Goal: Task Accomplishment & Management: Manage account settings

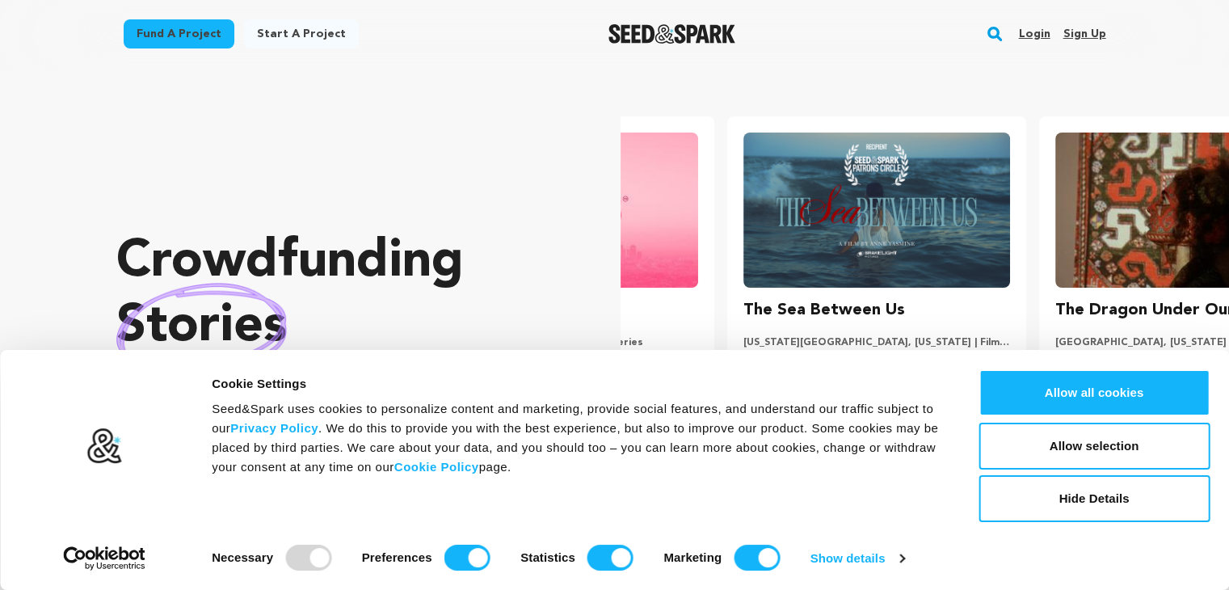
click at [1076, 28] on link "Sign up" at bounding box center [1084, 34] width 43 height 26
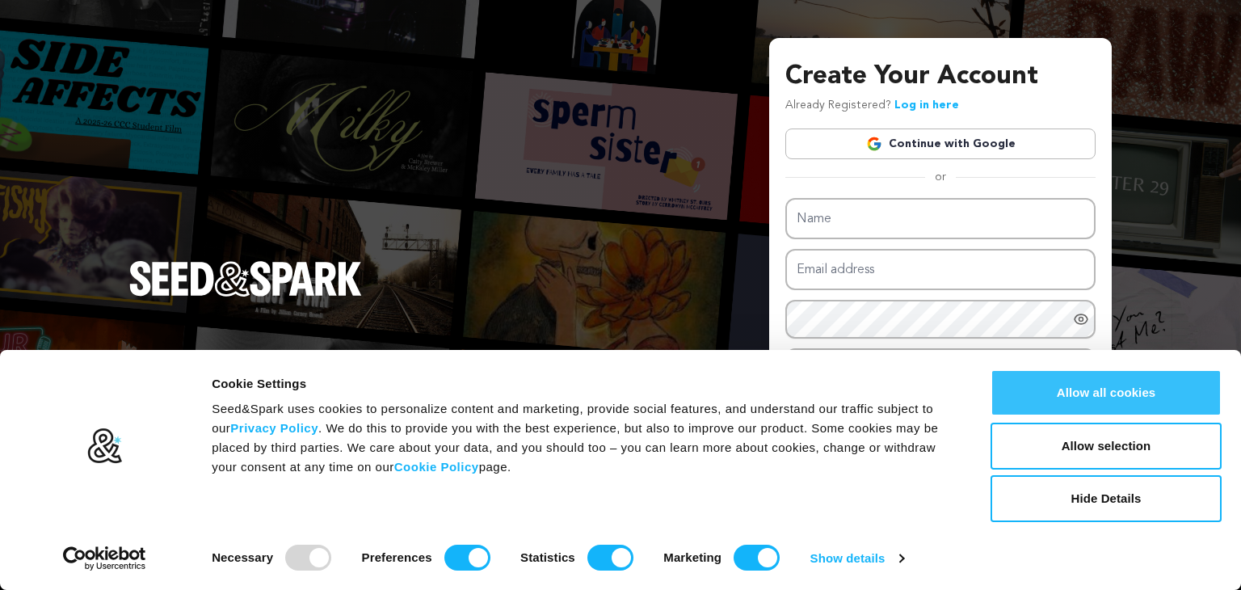
click at [1060, 404] on button "Allow all cookies" at bounding box center [1106, 392] width 231 height 47
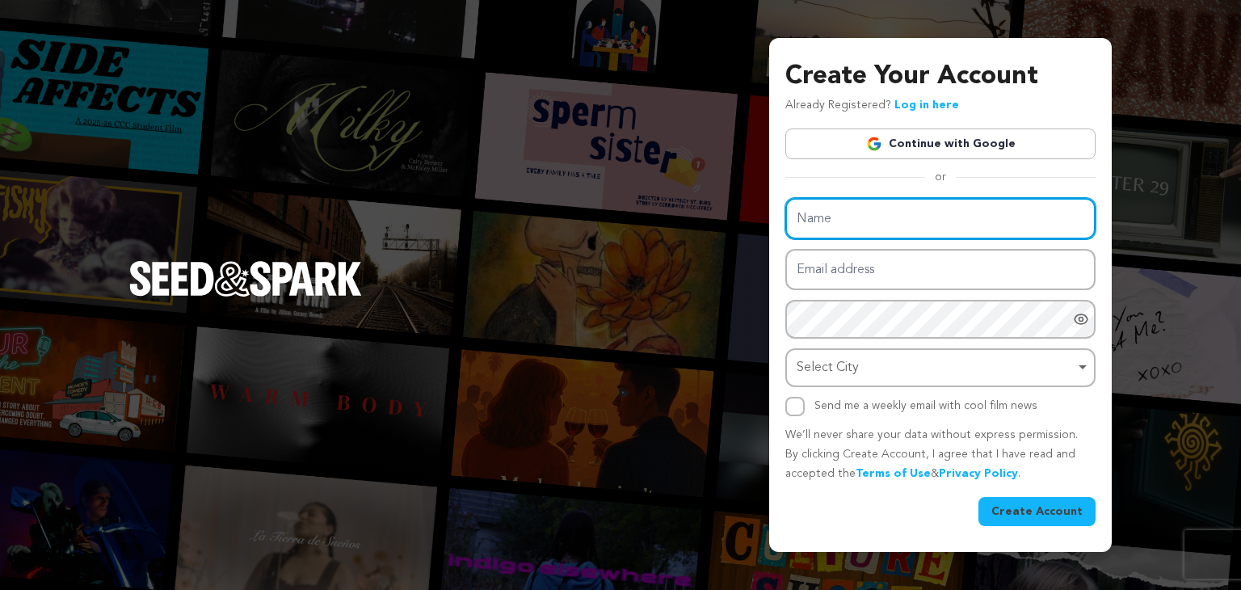
click at [819, 213] on input "Name" at bounding box center [940, 218] width 310 height 41
type input "Court Marriage Delhi NCR"
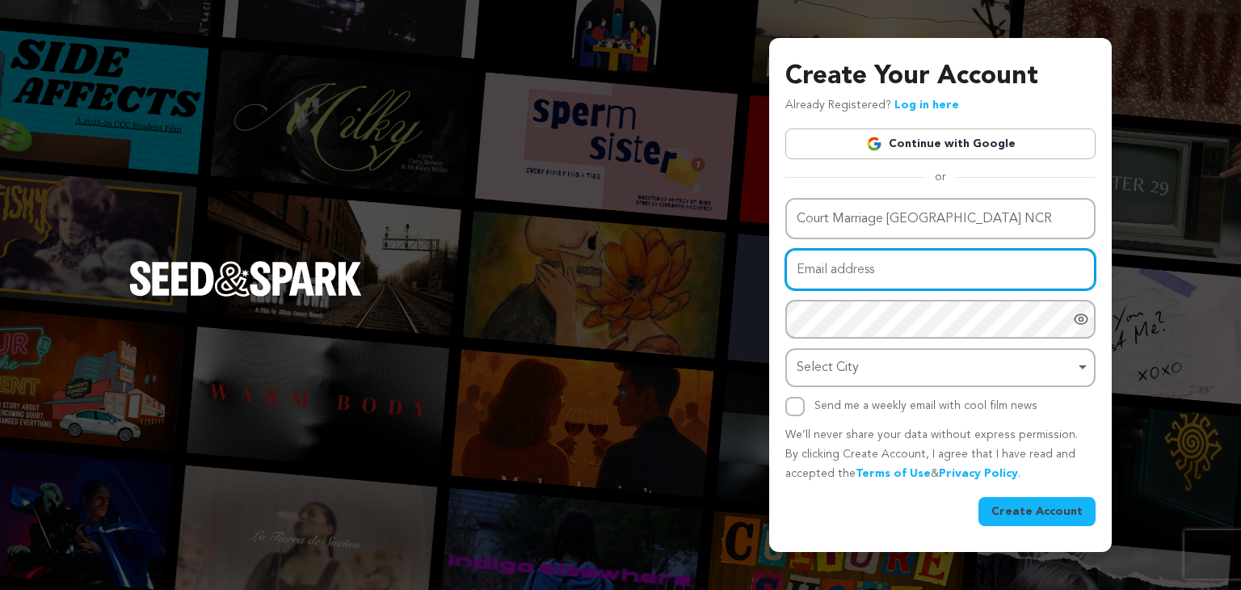
click at [921, 284] on input "Email address" at bounding box center [940, 269] width 310 height 41
type input "aryadheeraj040@gmail.com"
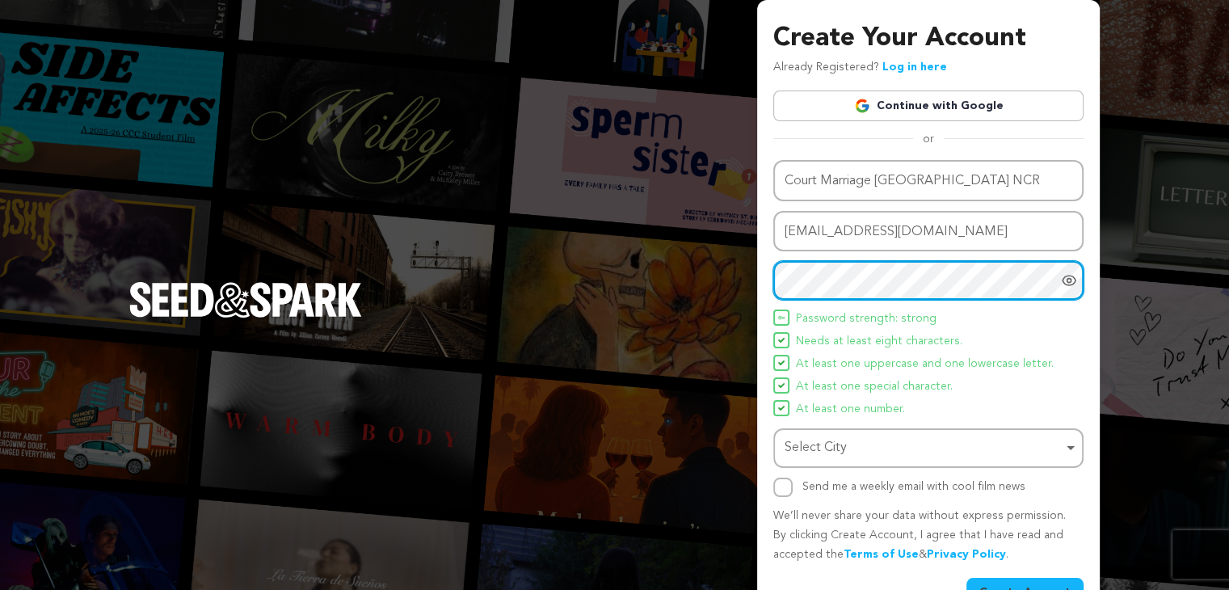
click at [889, 443] on div "Select City Remove item" at bounding box center [924, 447] width 278 height 23
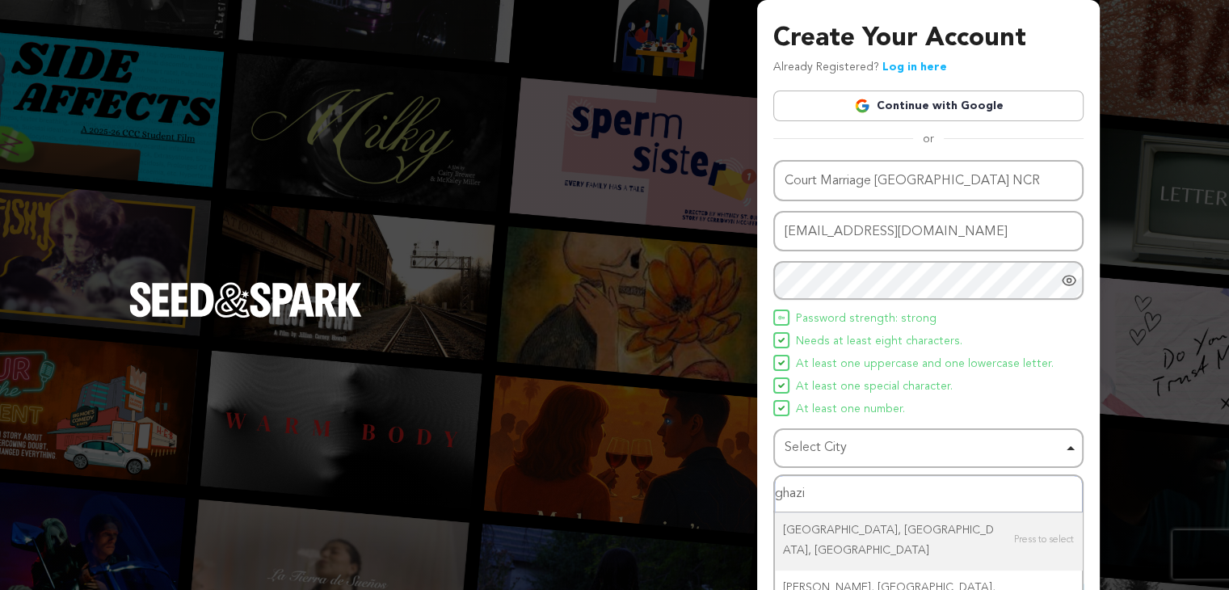
type input "ghazia"
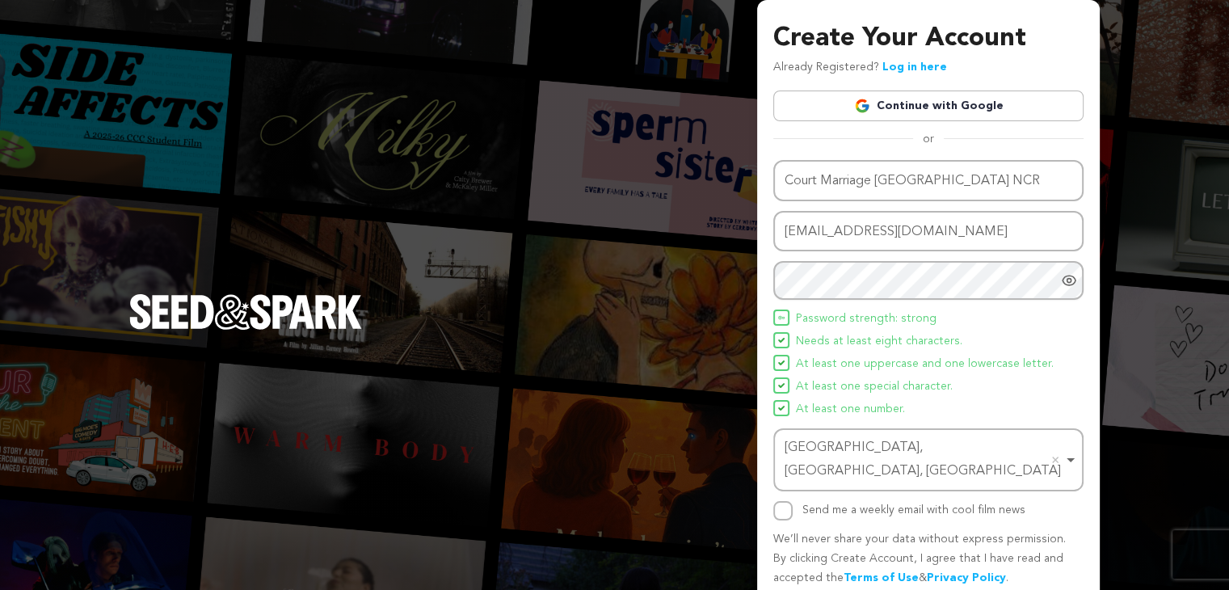
scroll to position [42, 0]
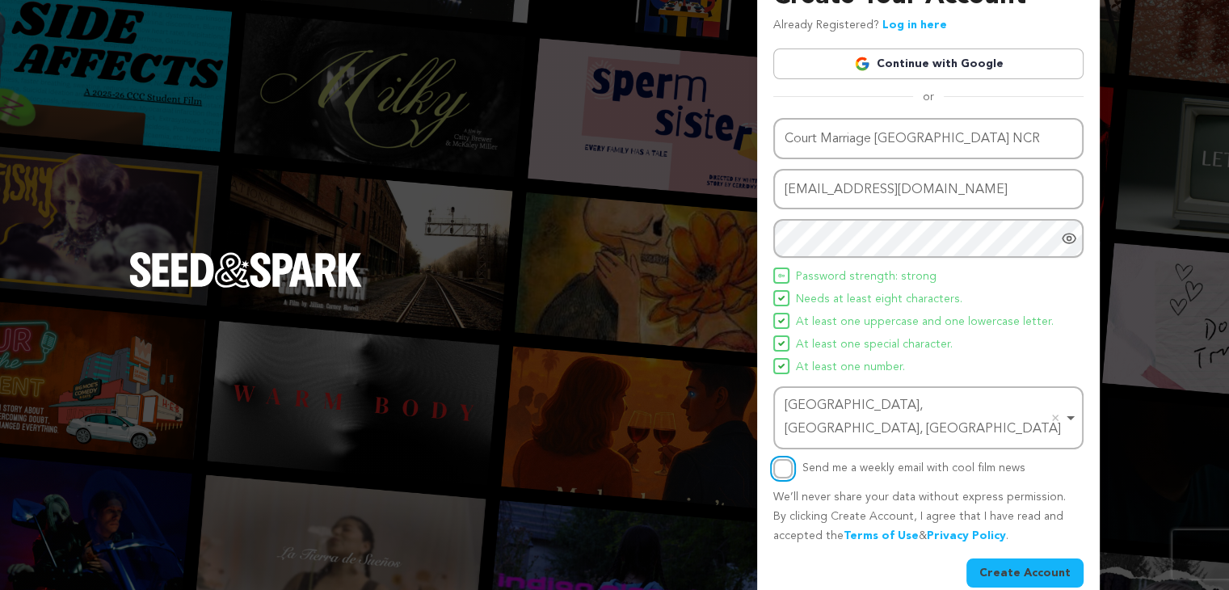
click at [785, 459] on input "Send me a weekly email with cool film news" at bounding box center [782, 468] width 19 height 19
checkbox input "true"
click at [1002, 558] on button "Create Account" at bounding box center [1024, 572] width 117 height 29
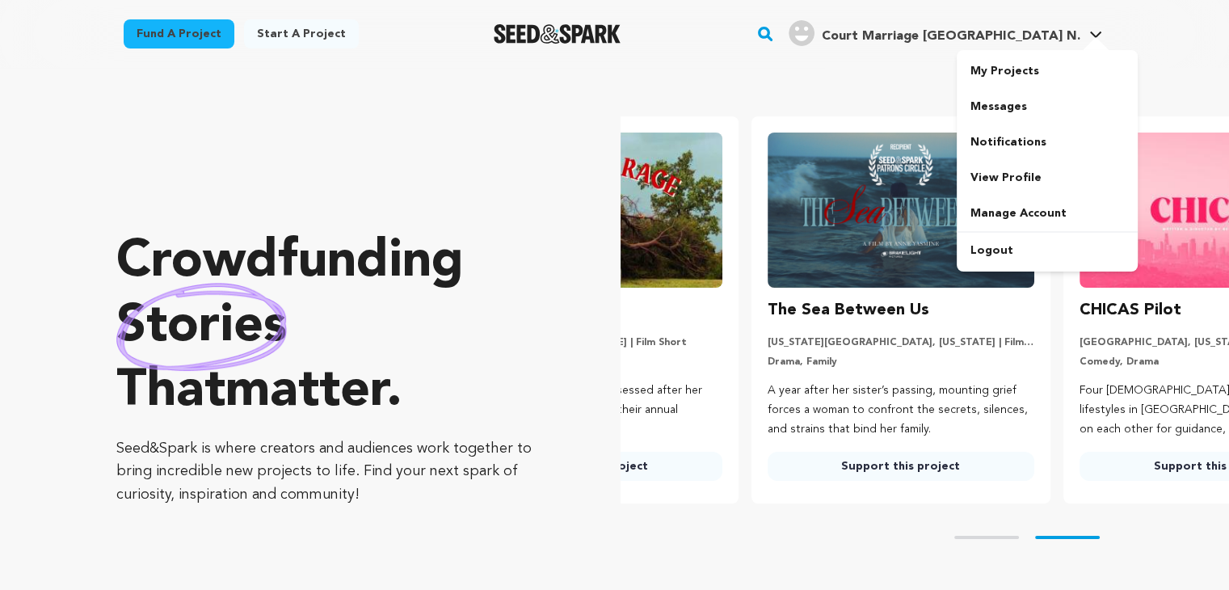
scroll to position [0, 324]
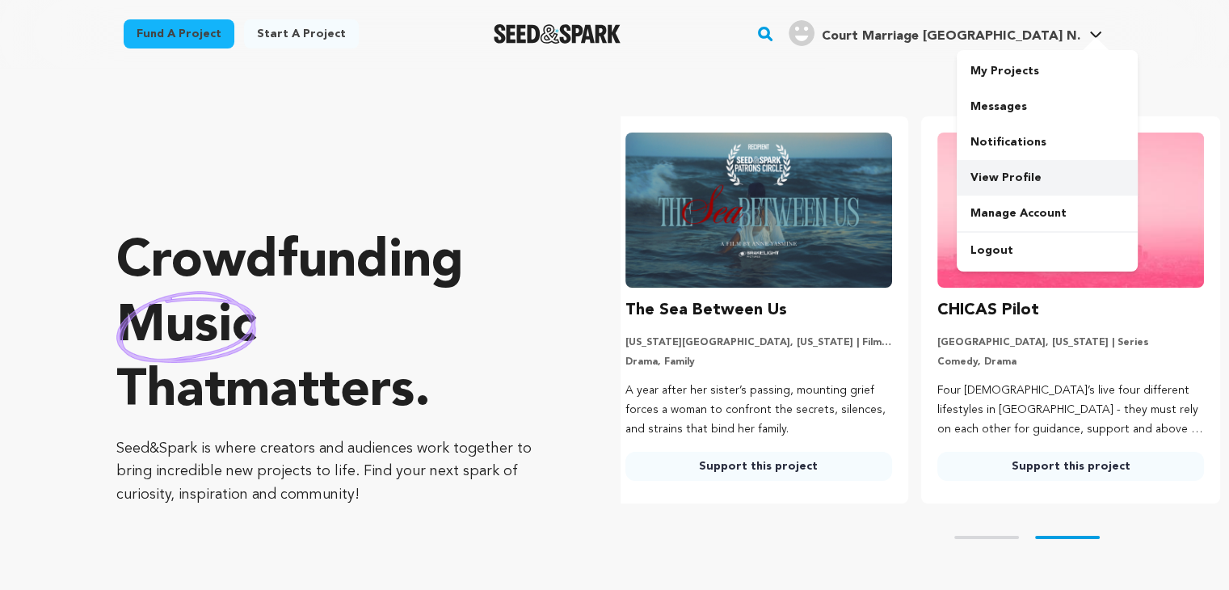
click at [1031, 169] on link "View Profile" at bounding box center [1047, 178] width 181 height 36
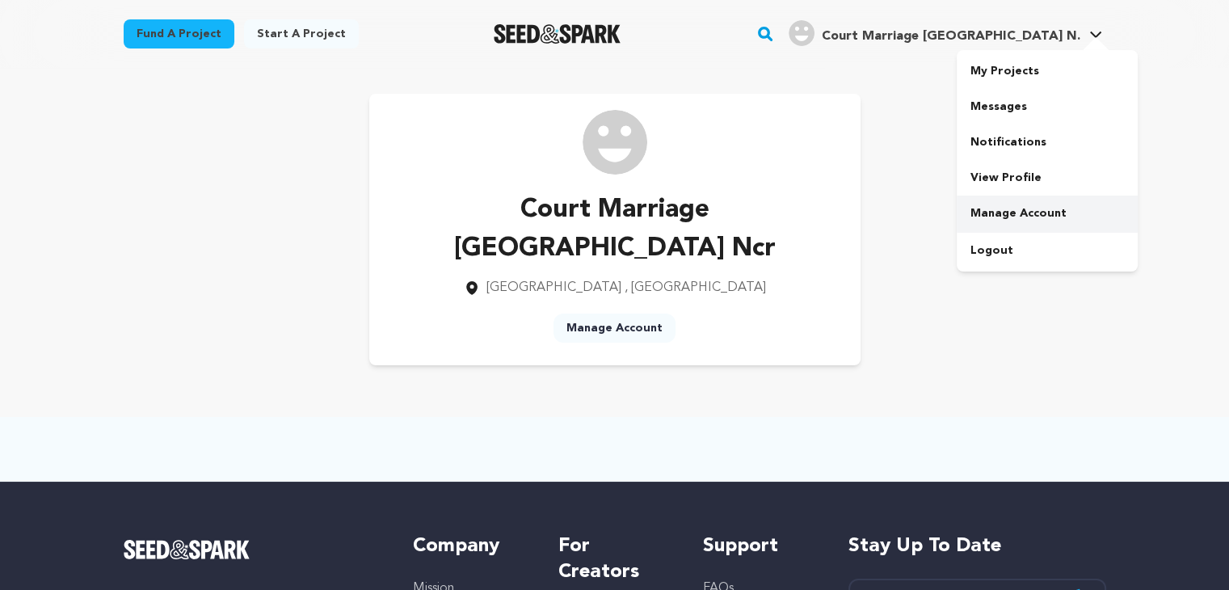
click at [1007, 198] on link "Manage Account" at bounding box center [1047, 214] width 181 height 36
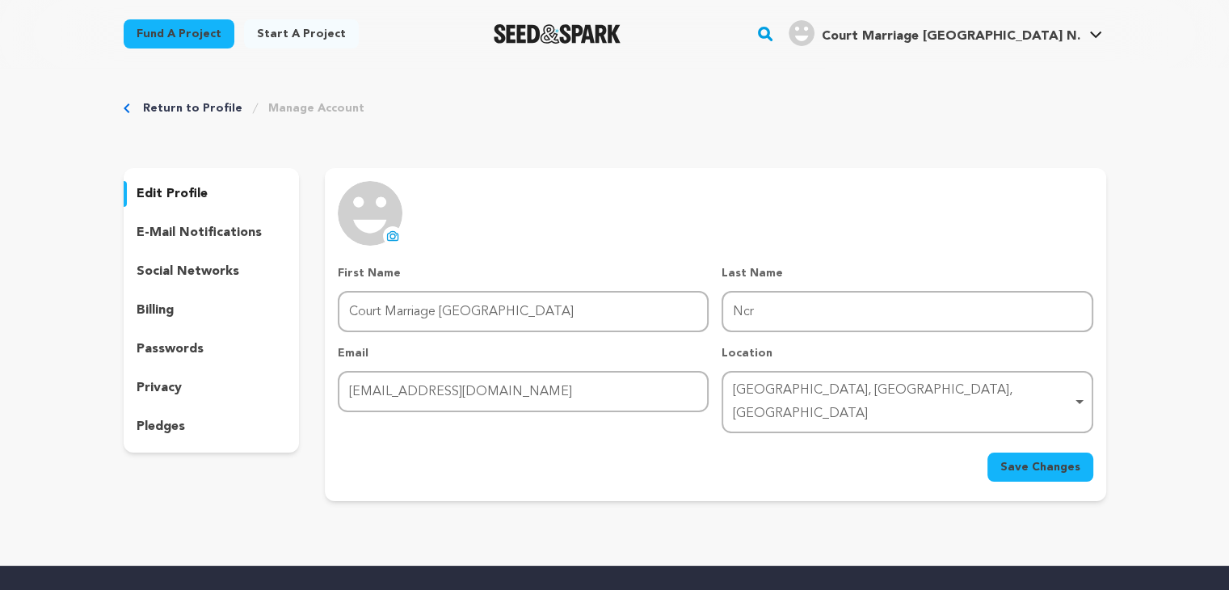
click at [394, 237] on icon at bounding box center [392, 235] width 13 height 13
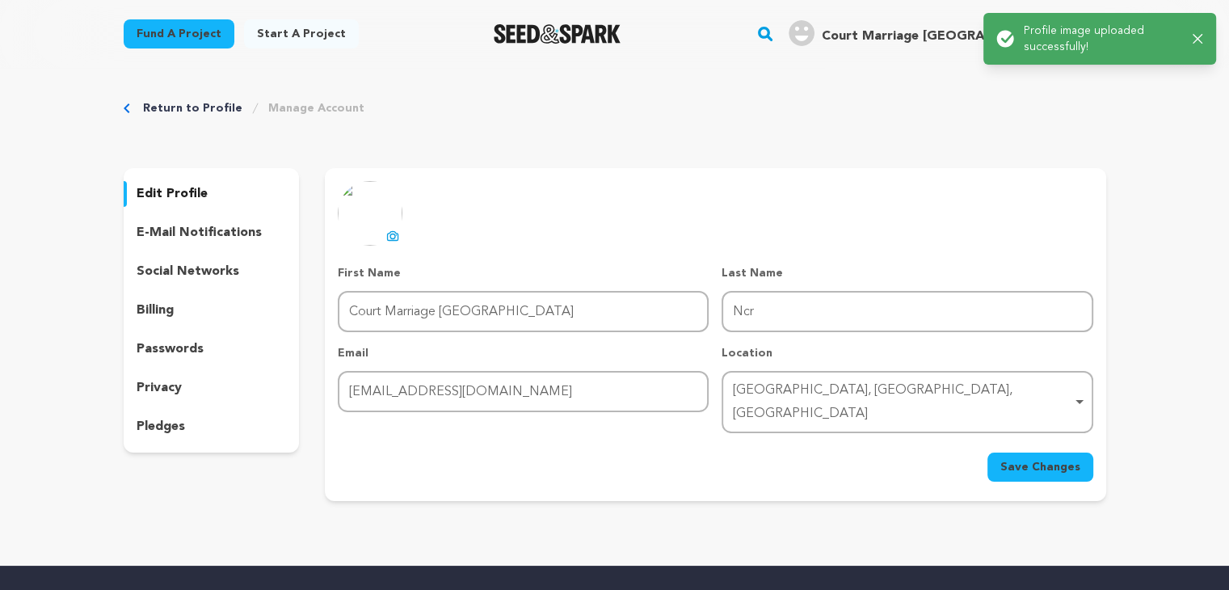
click at [1042, 459] on span "Save Changes" at bounding box center [1040, 467] width 80 height 16
click at [955, 40] on span "Court Marriage [GEOGRAPHIC_DATA] N." at bounding box center [950, 36] width 259 height 13
